Goal: Register for event/course

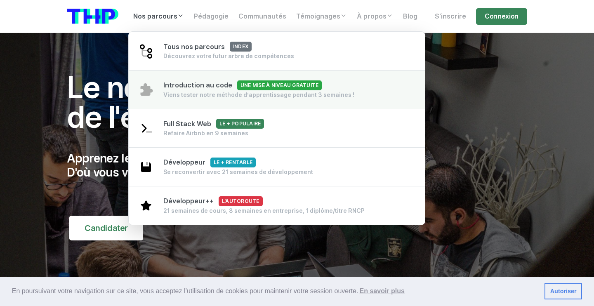
click at [209, 86] on span "Introduction au code Une mise à niveau gratuite" at bounding box center [242, 85] width 158 height 8
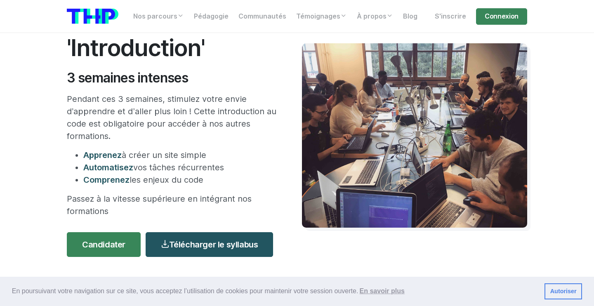
scroll to position [104, 0]
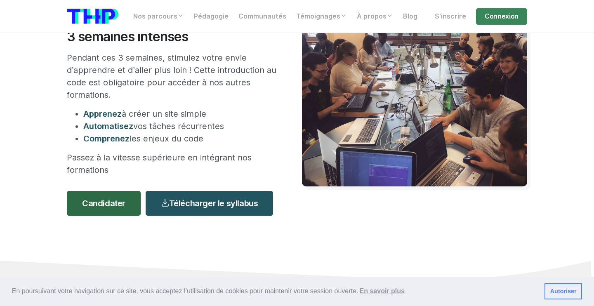
click at [102, 207] on link "Candidater" at bounding box center [104, 203] width 74 height 25
click at [531, 242] on div "Formation 'Introduction' 3 semaines intenses Pendant ces 3 semaines, stimulez v…" at bounding box center [297, 95] width 470 height 332
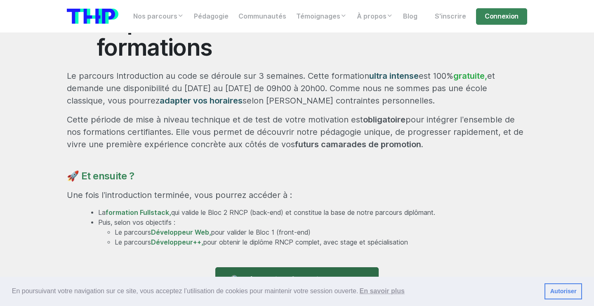
scroll to position [485, 0]
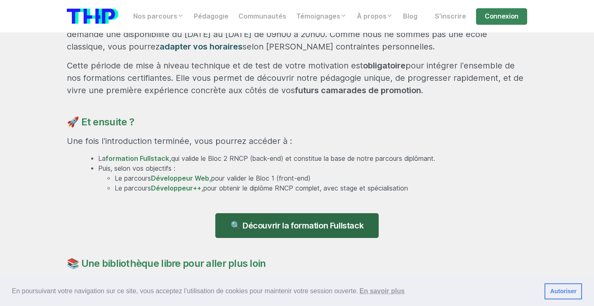
click at [310, 225] on link "🔍 Découvrir la formation Fullstack" at bounding box center [296, 225] width 163 height 25
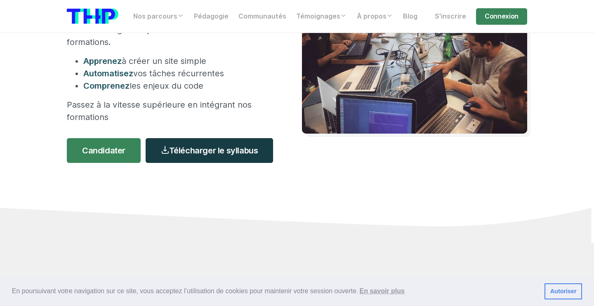
scroll to position [160, 0]
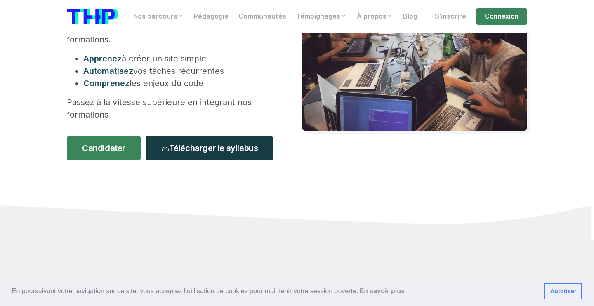
click at [228, 147] on link "Télécharger le syllabus" at bounding box center [209, 148] width 127 height 25
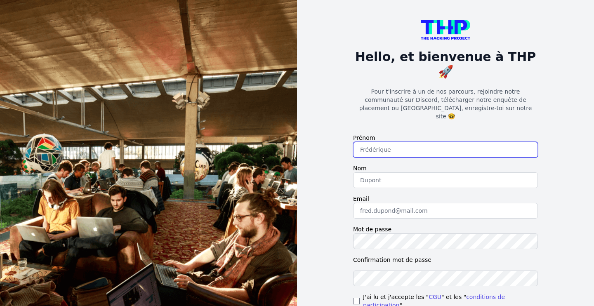
click at [399, 142] on input "text" at bounding box center [445, 150] width 185 height 16
type input "Hanane"
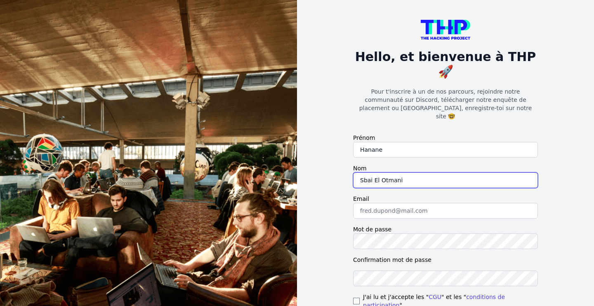
type input "Sbai El Otmani"
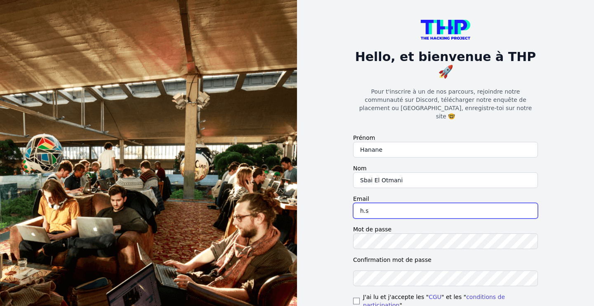
type input "h.sbaielotmani@gmail.com"
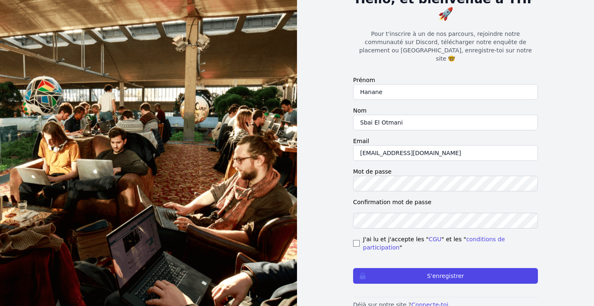
scroll to position [57, 0]
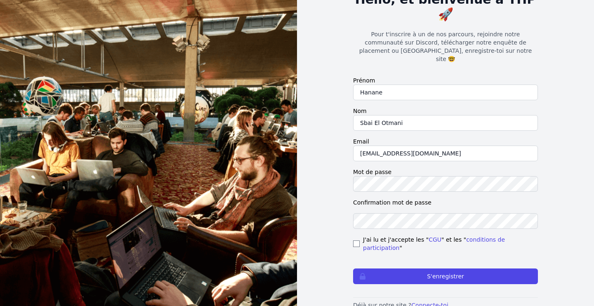
click at [355, 240] on input "checkbox" at bounding box center [356, 243] width 7 height 7
checkbox input "true"
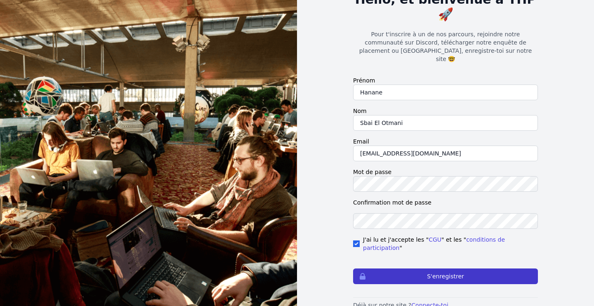
click at [402, 268] on button "S'enregistrer" at bounding box center [445, 276] width 185 height 16
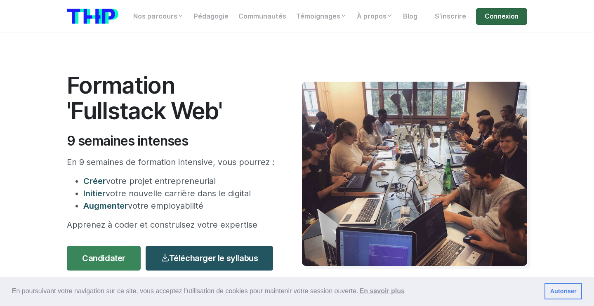
click at [503, 18] on link "Connexion" at bounding box center [501, 16] width 51 height 16
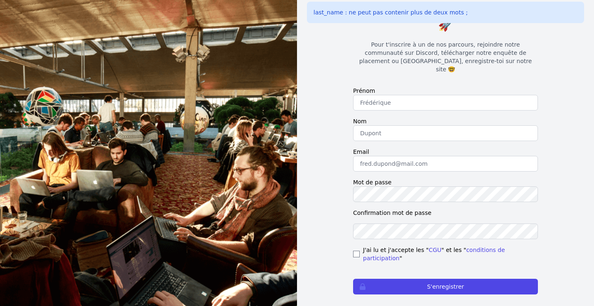
scroll to position [48, 0]
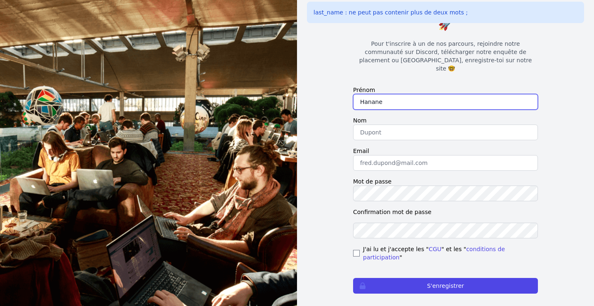
type input "Hanane"
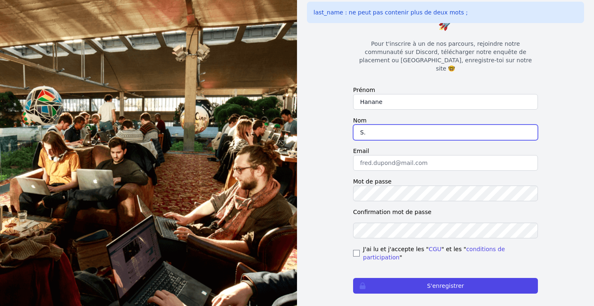
type input "S."
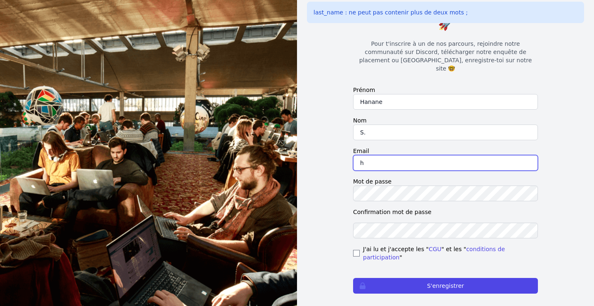
type input "h"
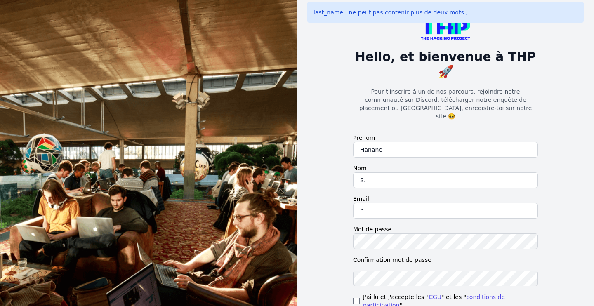
click at [356, 298] on input "checkbox" at bounding box center [356, 301] width 7 height 7
checkbox input "true"
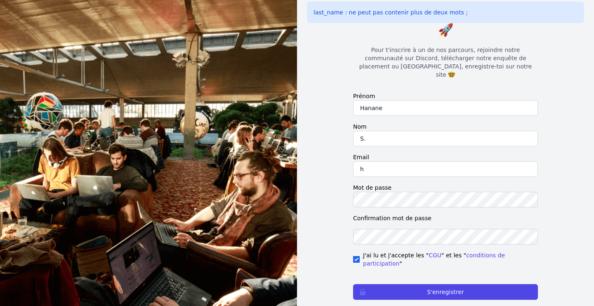
scroll to position [42, 0]
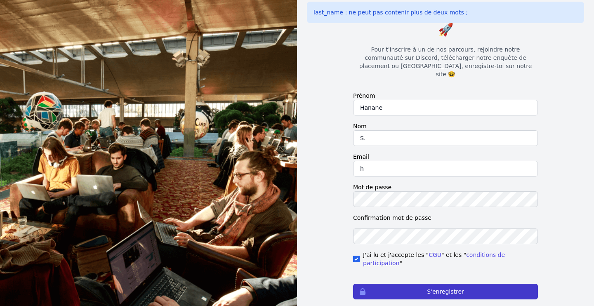
click at [395, 284] on button "S'enregistrer" at bounding box center [445, 292] width 185 height 16
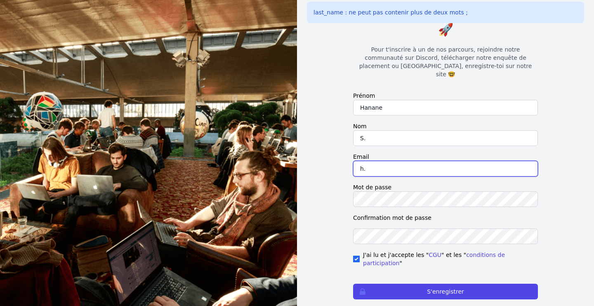
type input "h.sbaielotmani@gmail.com"
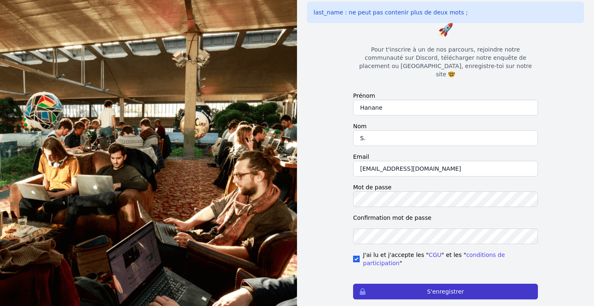
click at [426, 284] on button "S'enregistrer" at bounding box center [445, 292] width 185 height 16
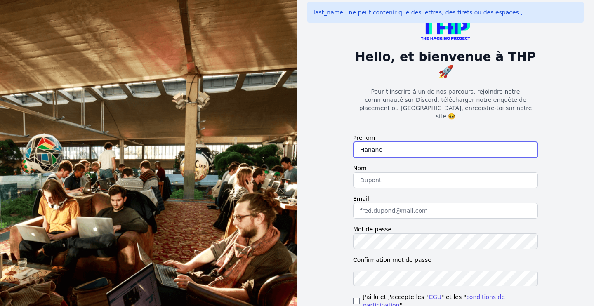
type input "Hanane"
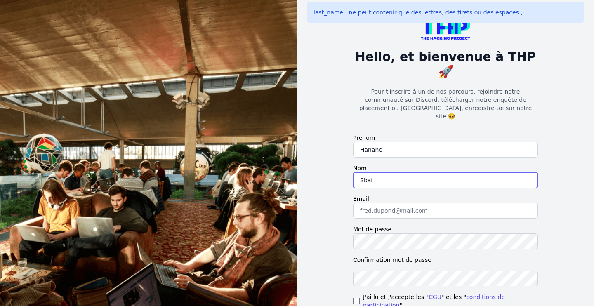
type input "Sbai"
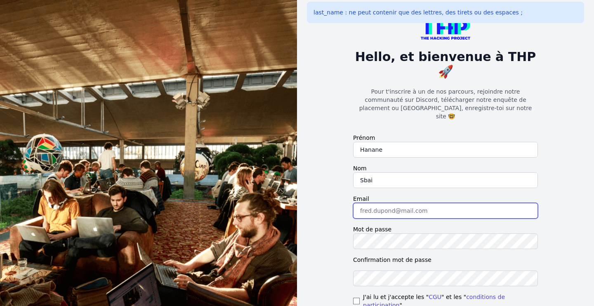
click at [412, 203] on input "email" at bounding box center [445, 211] width 185 height 16
type input "[EMAIL_ADDRESS][DOMAIN_NAME]"
click at [357, 298] on input "checkbox" at bounding box center [356, 301] width 7 height 7
checkbox input "true"
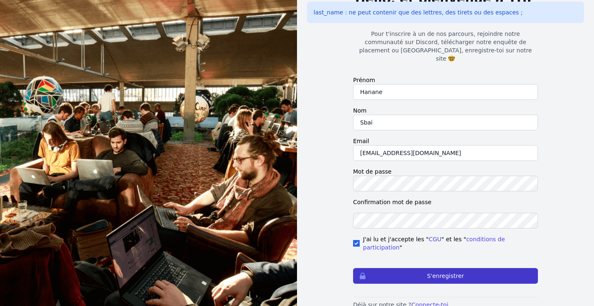
scroll to position [57, 0]
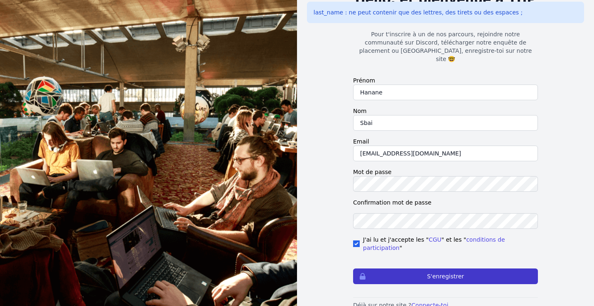
click at [400, 268] on button "S'enregistrer" at bounding box center [445, 276] width 185 height 16
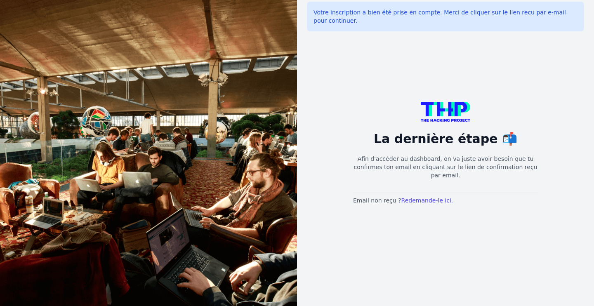
click at [381, 104] on link at bounding box center [445, 112] width 185 height 20
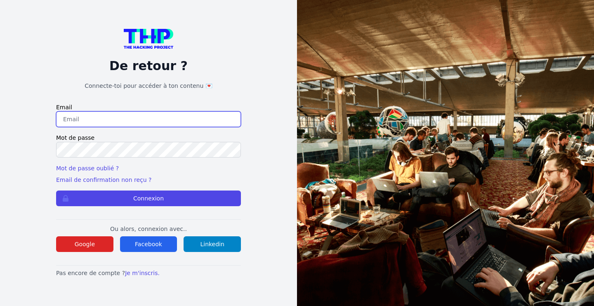
type input "h.sbaielotmani@gmail.com"
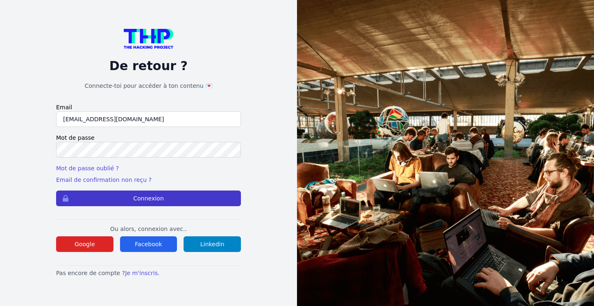
click at [139, 203] on button "Connexion" at bounding box center [148, 199] width 185 height 16
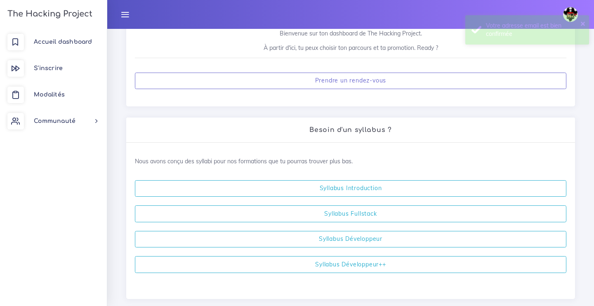
scroll to position [164, 0]
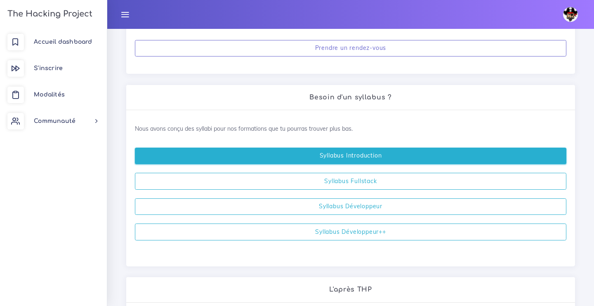
click at [363, 158] on link "Syllabus Introduction" at bounding box center [350, 156] width 431 height 17
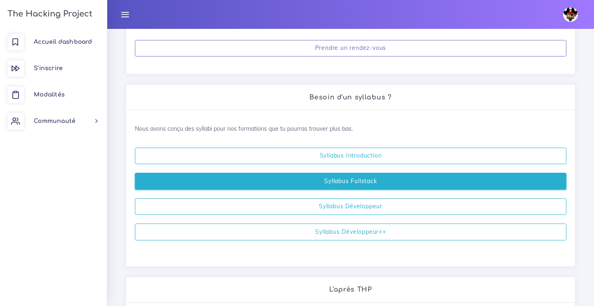
click at [328, 185] on link "Syllabus Fullstack" at bounding box center [350, 181] width 431 height 17
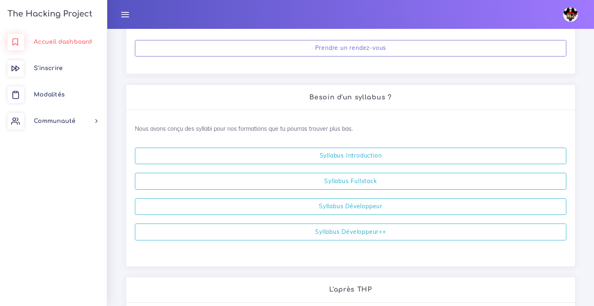
click at [62, 42] on span "Accueil dashboard" at bounding box center [63, 42] width 58 height 6
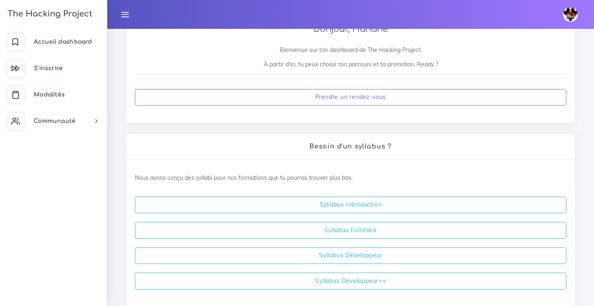
scroll to position [115, 0]
click at [50, 64] on link "S'inscrire" at bounding box center [53, 68] width 107 height 26
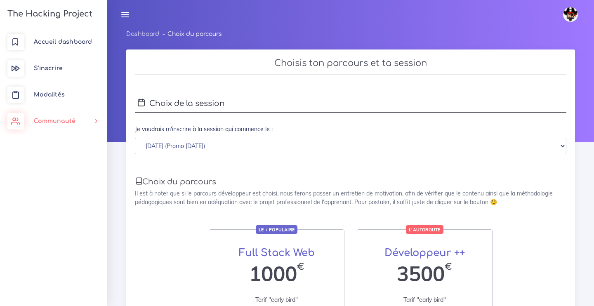
click at [77, 114] on link "Communauté" at bounding box center [53, 121] width 107 height 26
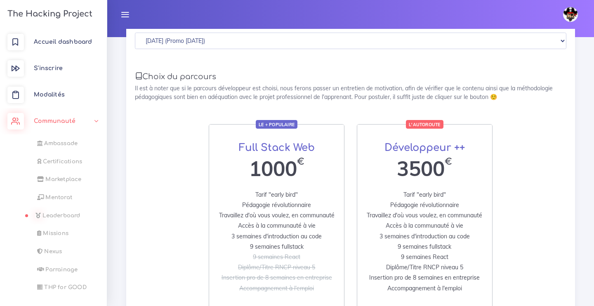
scroll to position [102, 0]
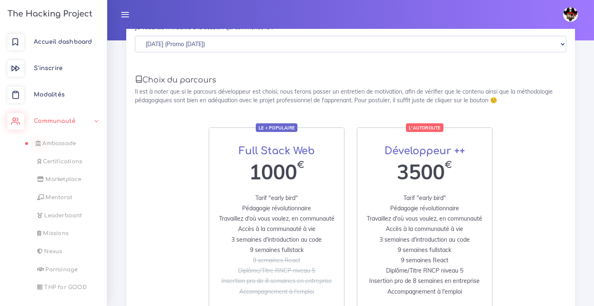
click at [61, 147] on link "Ambassade" at bounding box center [51, 143] width 107 height 18
click at [58, 89] on link "Modalités" at bounding box center [53, 95] width 107 height 26
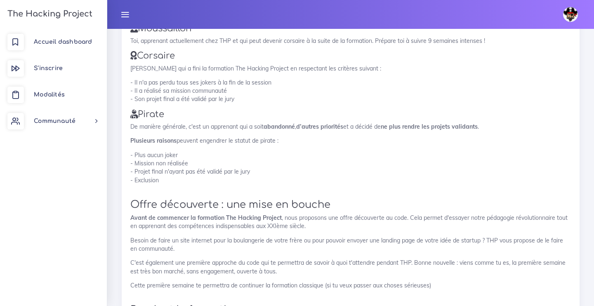
scroll to position [221, 0]
